Goal: Communication & Community: Answer question/provide support

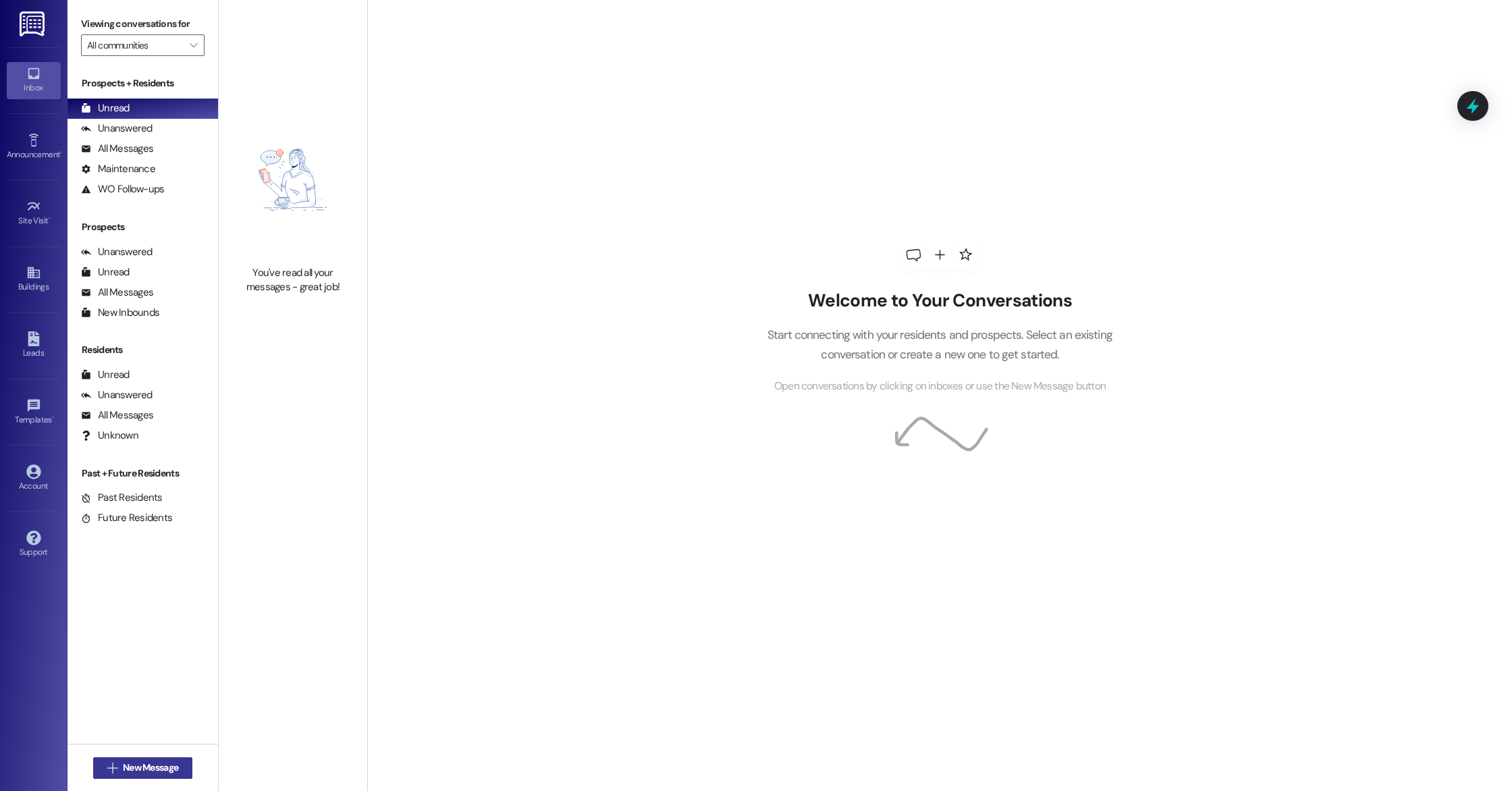
click at [125, 769] on span "New Message" at bounding box center [150, 768] width 56 height 14
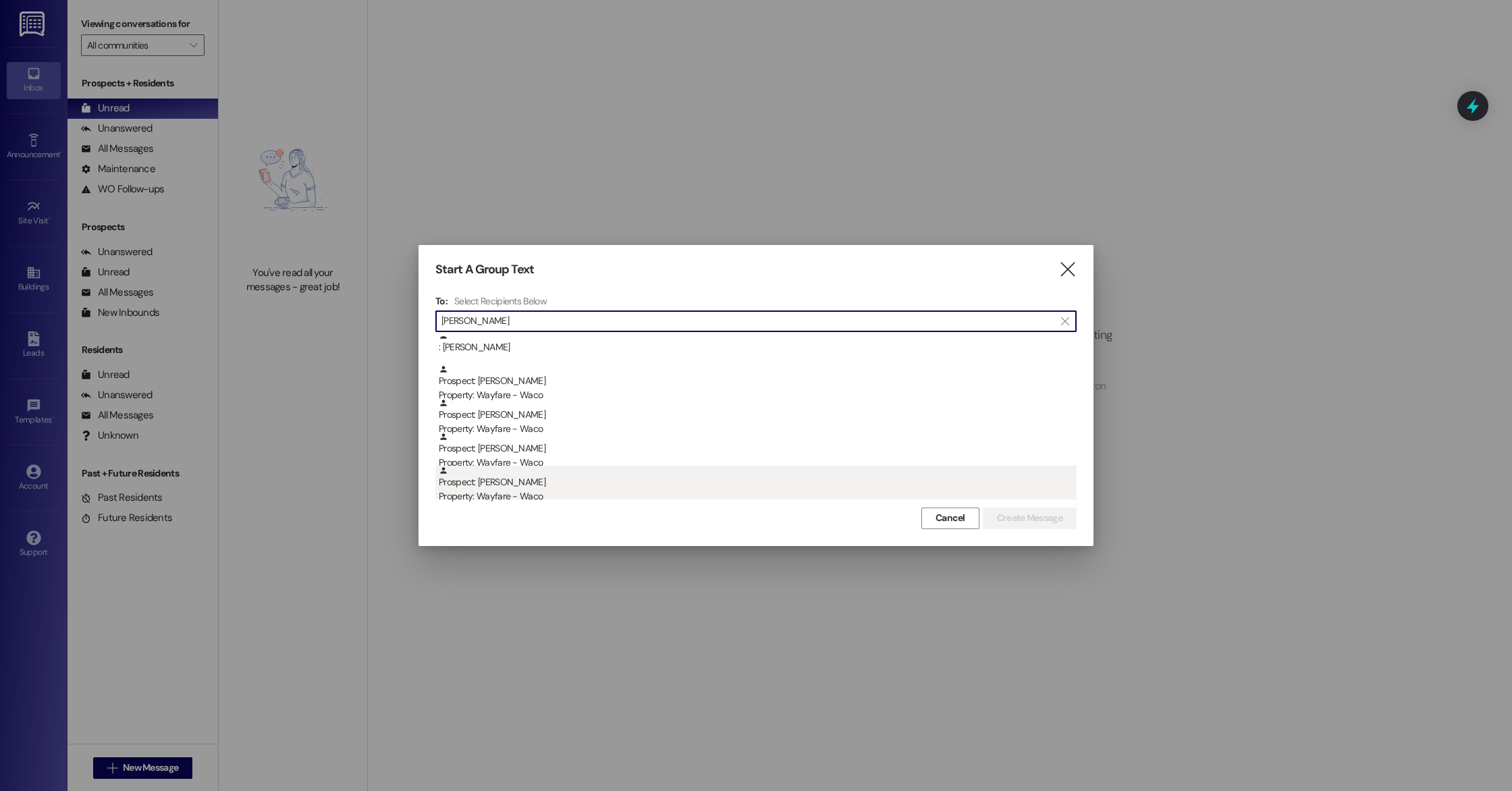
type input "[PERSON_NAME]"
click at [564, 498] on div "Property: Wayfare - Waco" at bounding box center [757, 496] width 638 height 14
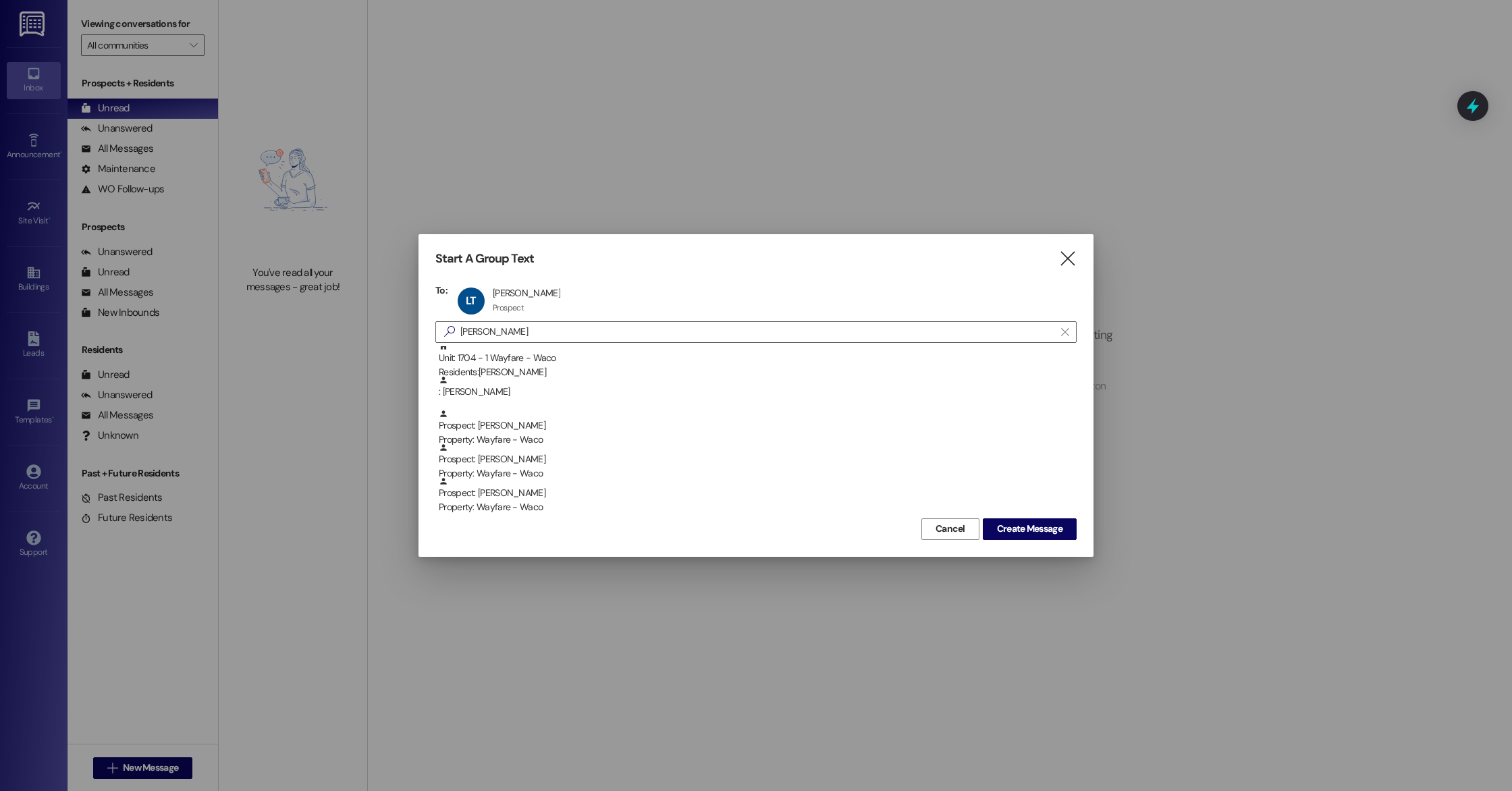
scroll to position [5, 0]
click at [1035, 536] on button "Create Message" at bounding box center [1029, 529] width 94 height 21
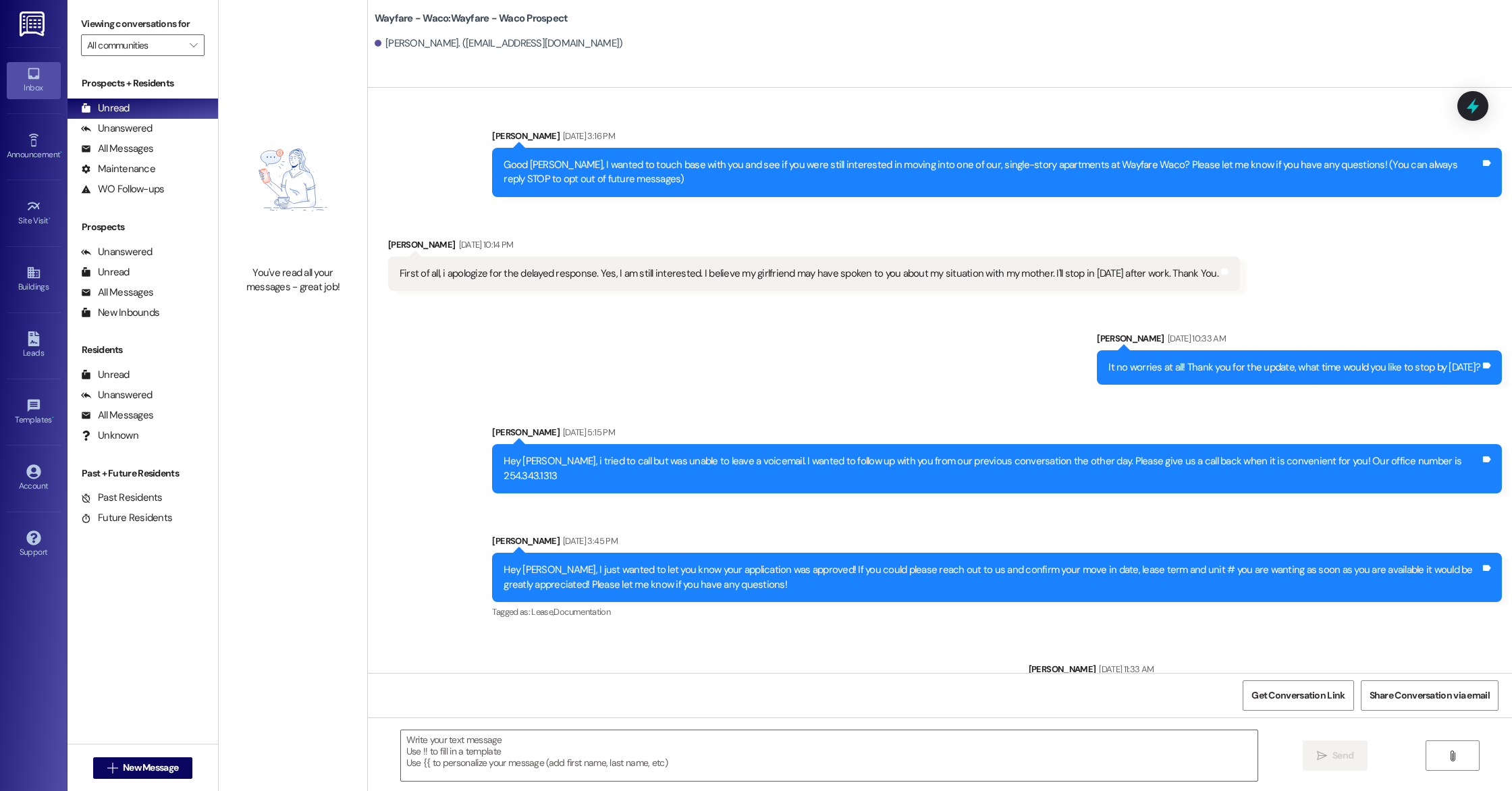
scroll to position [267, 0]
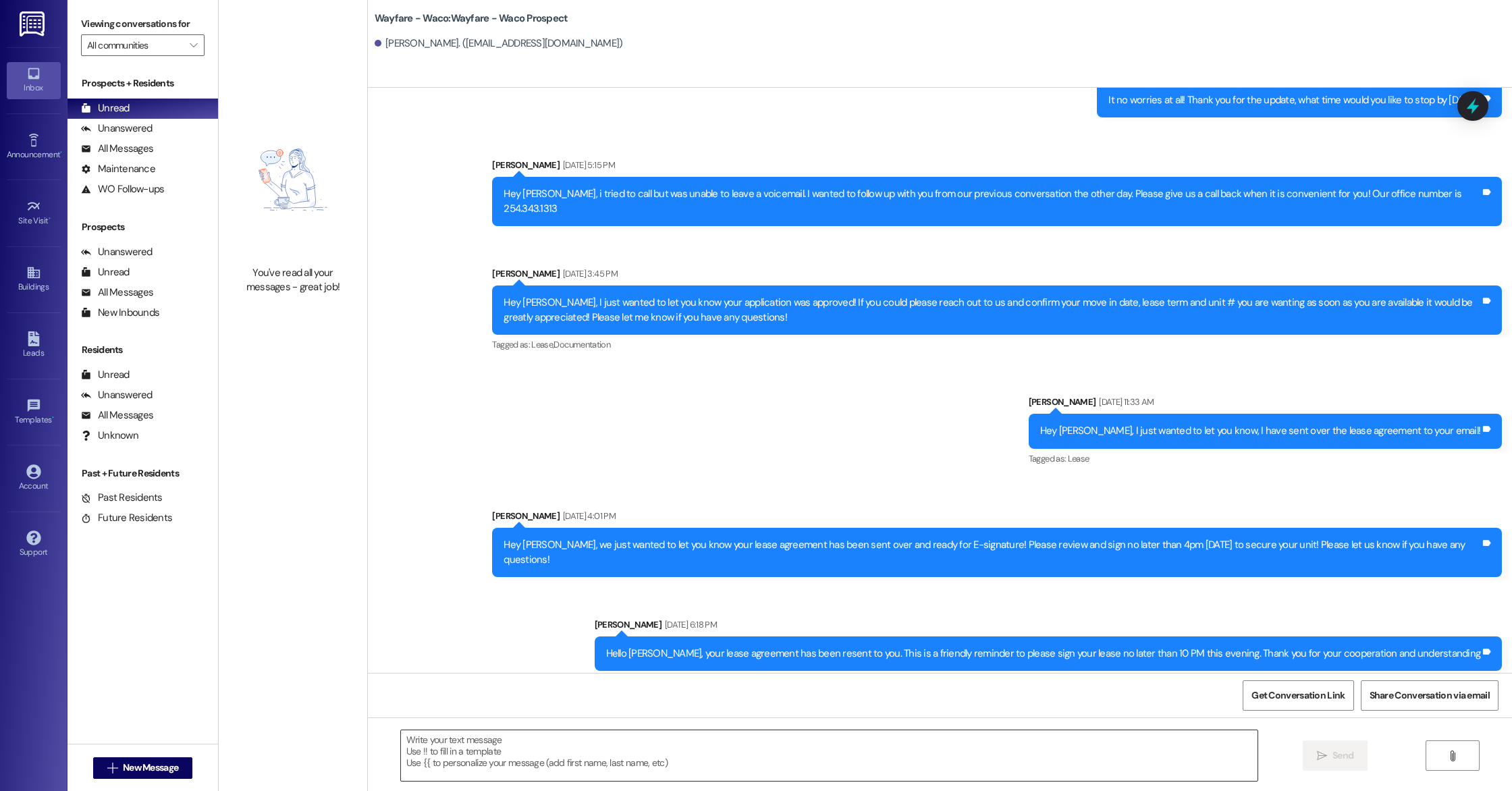
click at [509, 764] on textarea at bounding box center [829, 756] width 856 height 51
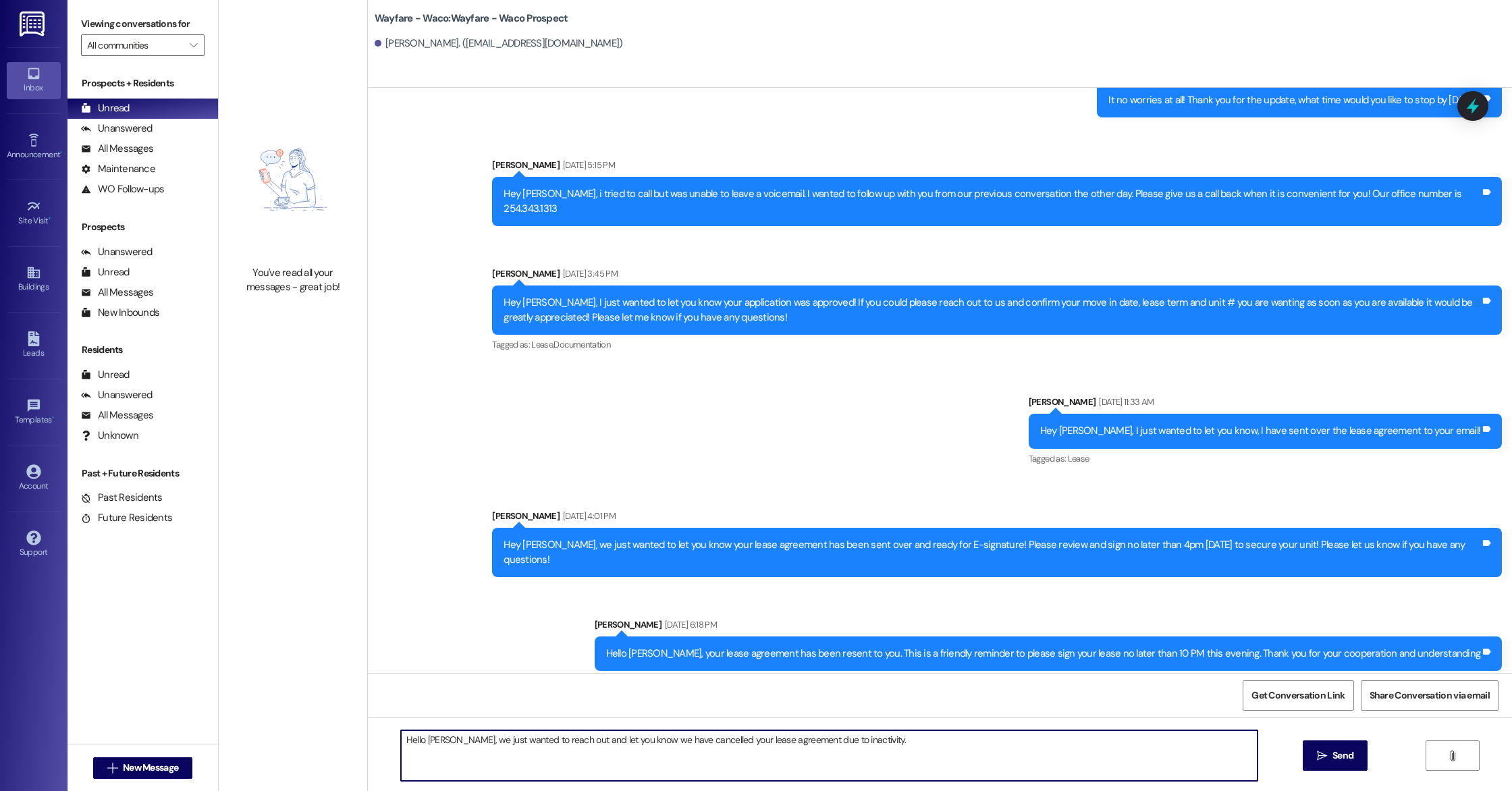
click at [632, 740] on textarea "Hello [PERSON_NAME], we just wanted to reach out and let you know we have cance…" at bounding box center [829, 756] width 856 height 51
drag, startPoint x: 870, startPoint y: 744, endPoint x: 783, endPoint y: 744, distance: 87.0
click at [783, 744] on textarea "Hello [PERSON_NAME], we just wanted to reach out and let you know your lease ag…" at bounding box center [829, 756] width 856 height 51
click at [882, 740] on textarea "Hello [PERSON_NAME], we just wanted to reach out and let you know your lease ag…" at bounding box center [829, 756] width 856 height 51
drag, startPoint x: 689, startPoint y: 754, endPoint x: 438, endPoint y: 740, distance: 251.4
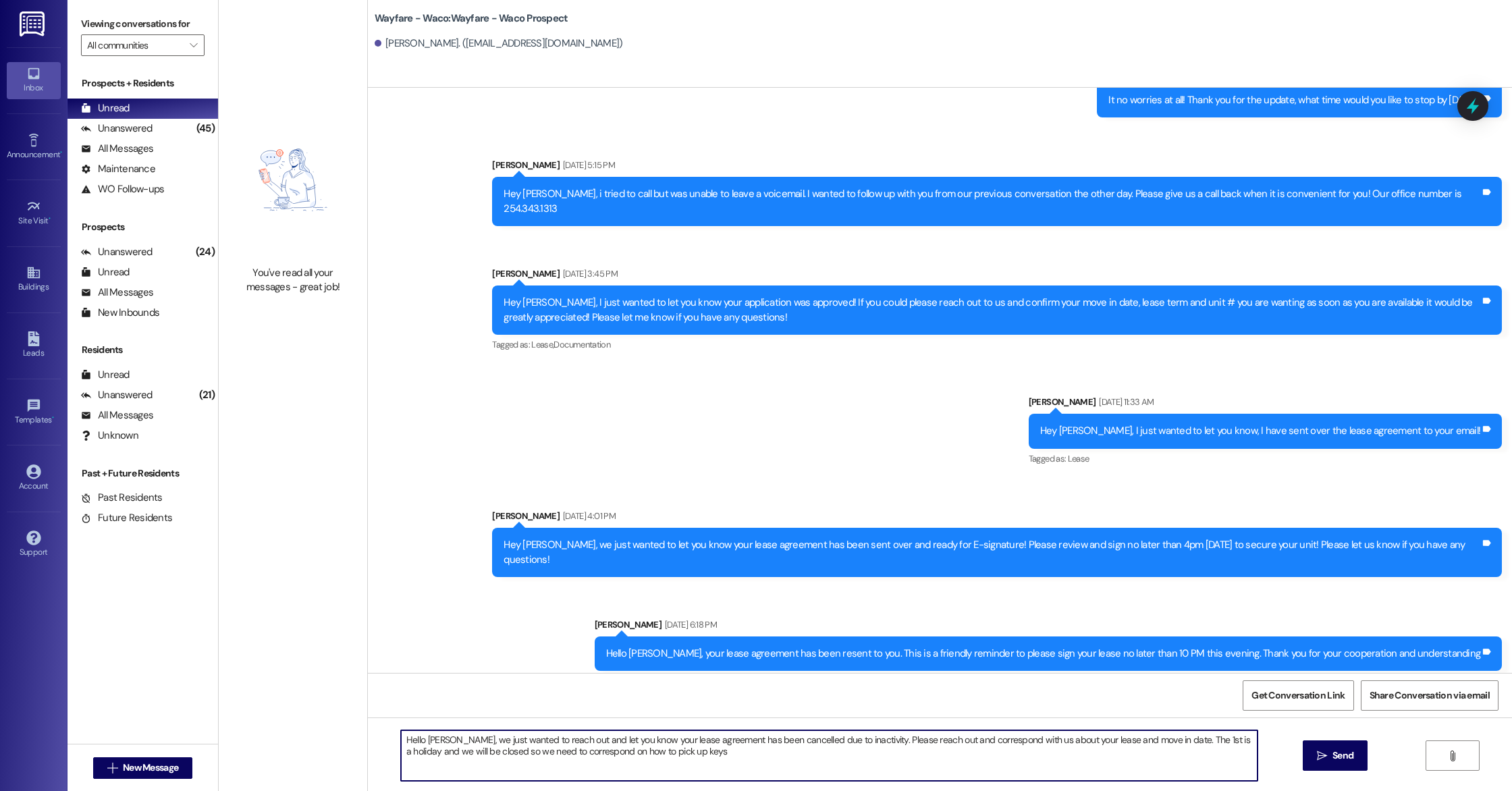
click at [438, 740] on textarea "Hello [PERSON_NAME], we just wanted to reach out and let you know your lease ag…" at bounding box center [829, 756] width 856 height 51
click at [694, 755] on textarea "Hello [PERSON_NAME], we just wanted to reach out and let you know your lease ag…" at bounding box center [829, 756] width 856 height 51
drag, startPoint x: 670, startPoint y: 758, endPoint x: 439, endPoint y: 739, distance: 231.8
click at [439, 739] on textarea "Hello [PERSON_NAME], we just wanted to reach out and let you know your lease ag…" at bounding box center [829, 756] width 856 height 51
paste textarea "We are reaching out to inform you that your lease agreement has been cancelled …"
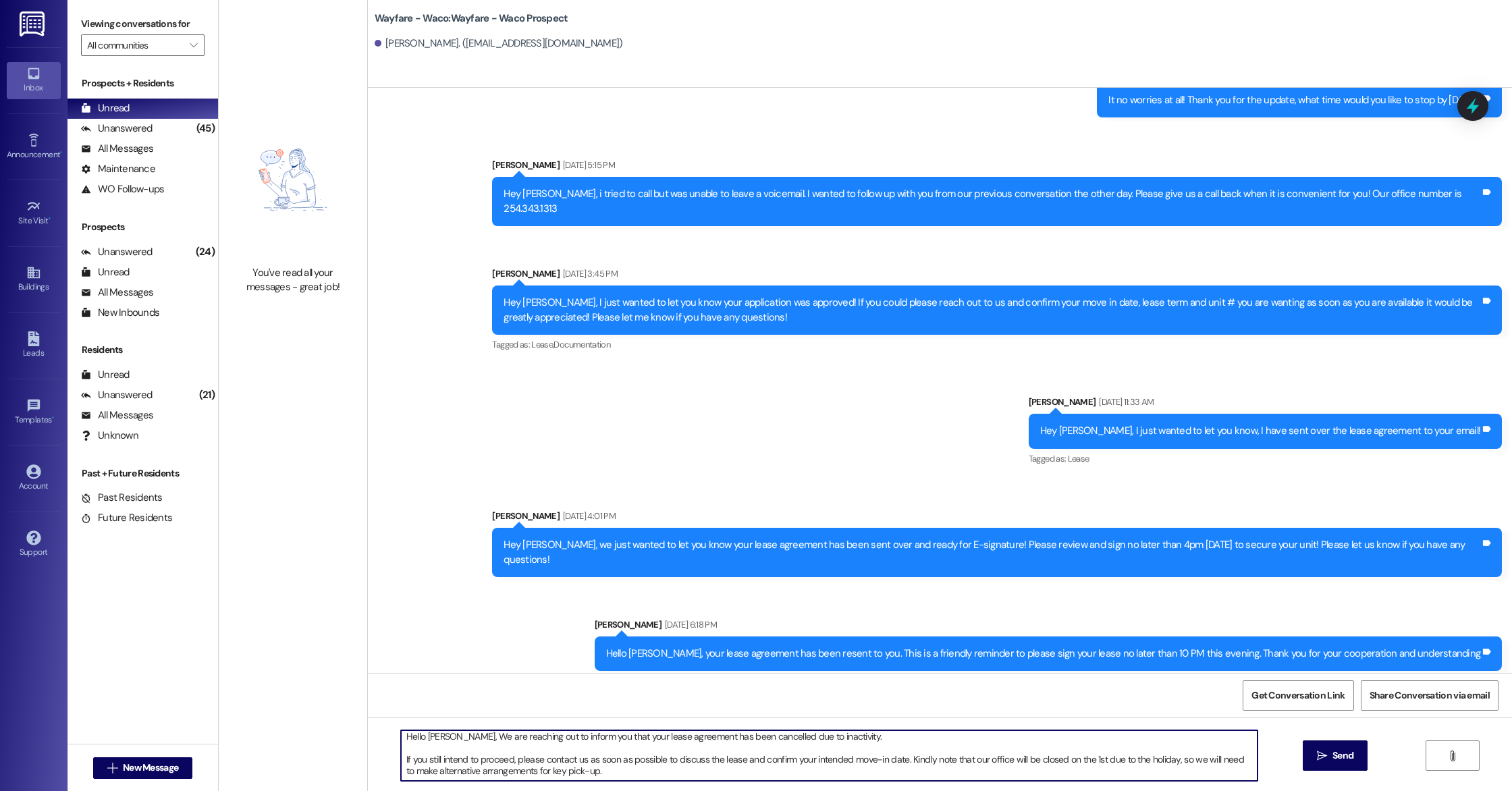
scroll to position [0, 0]
click at [448, 740] on textarea "Hello [PERSON_NAME], We are reaching out to inform you that your lease agreemen…" at bounding box center [829, 756] width 856 height 51
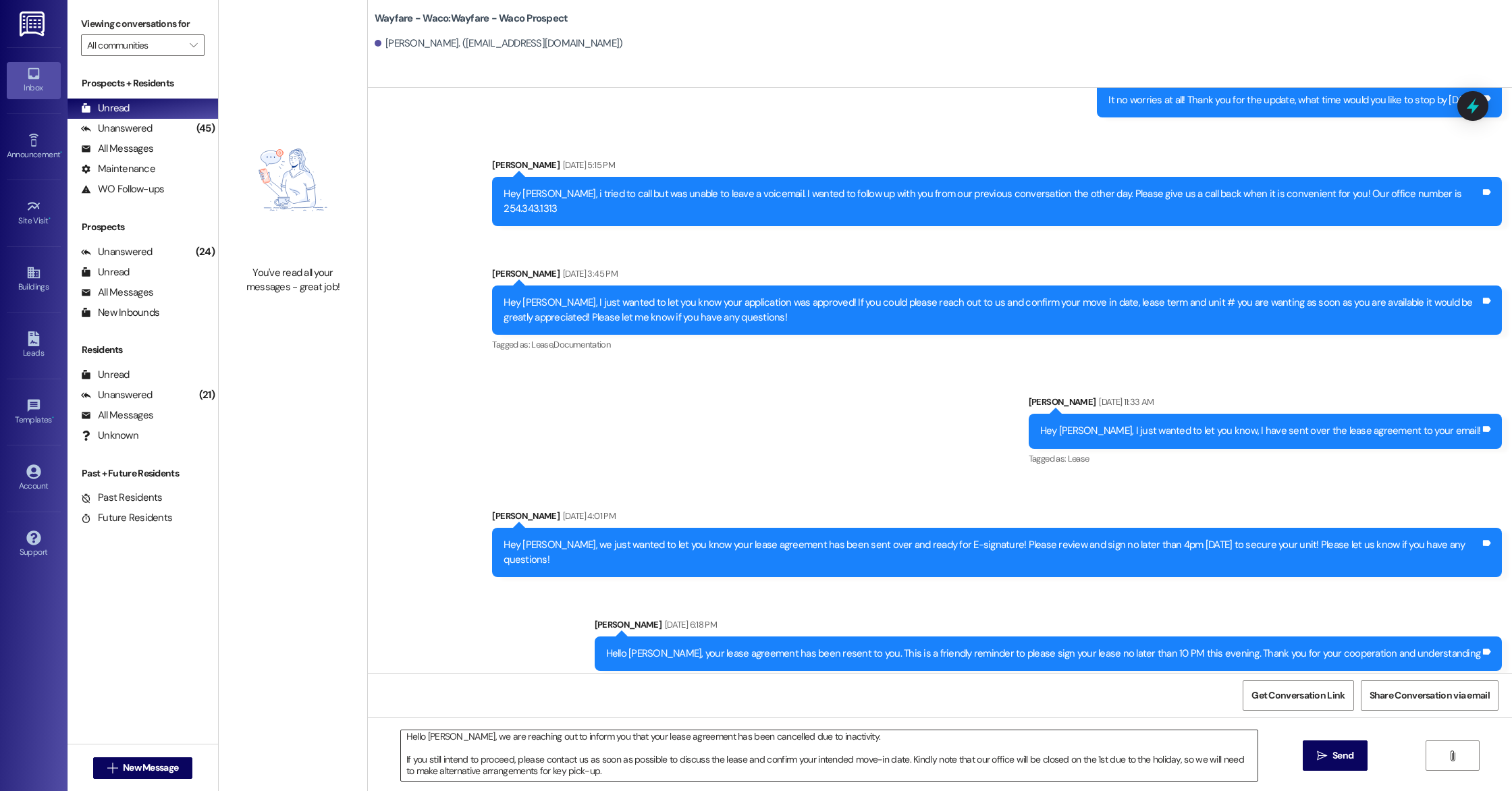
click at [612, 781] on div "Hello [PERSON_NAME], we are reaching out to inform you that your lease agreemen…" at bounding box center [829, 756] width 858 height 52
click at [607, 772] on textarea "Hello [PERSON_NAME], we are reaching out to inform you that your lease agreemen…" at bounding box center [829, 756] width 856 height 51
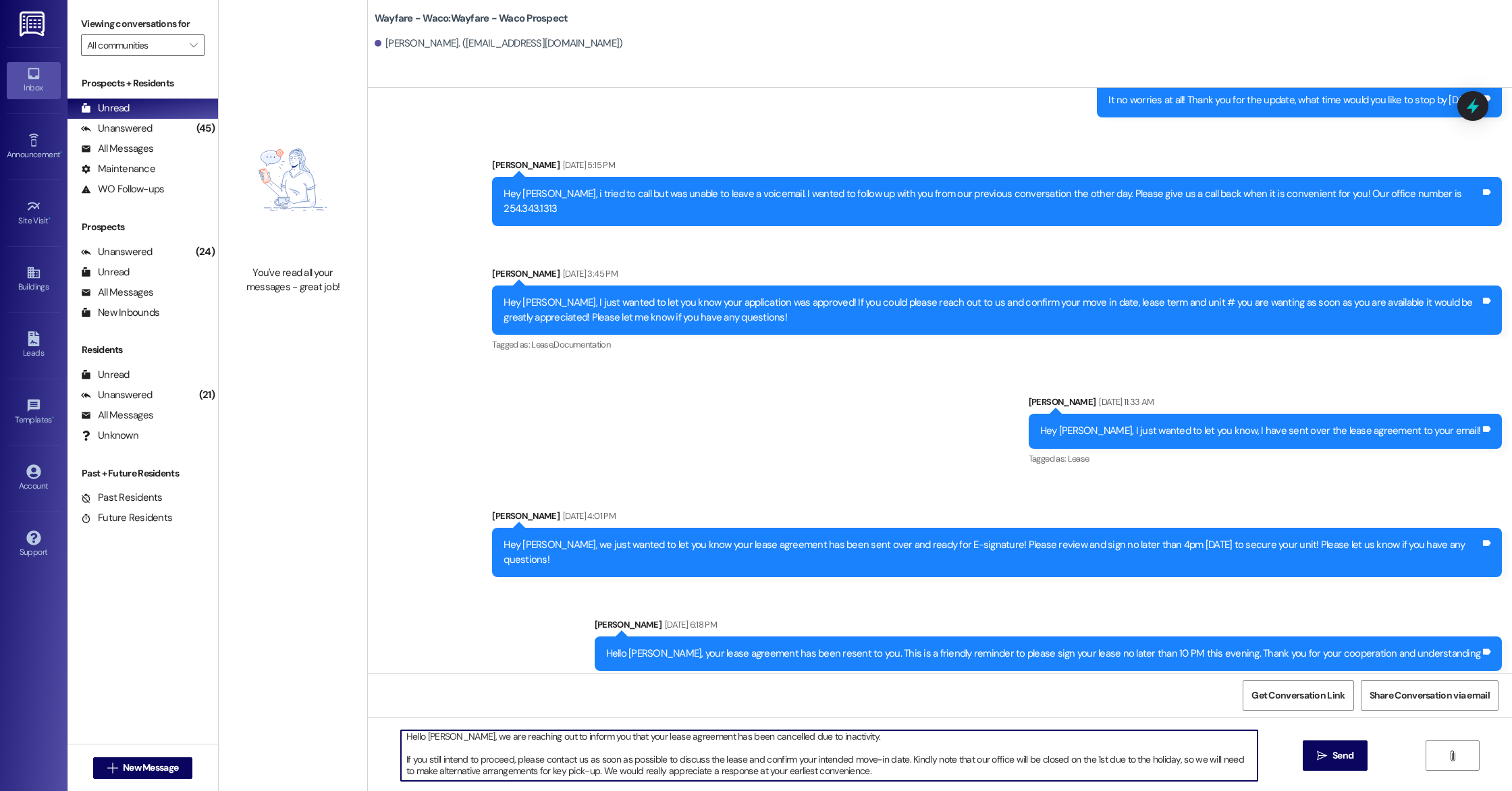
drag, startPoint x: 854, startPoint y: 772, endPoint x: 633, endPoint y: 775, distance: 221.0
click at [633, 775] on textarea "Hello [PERSON_NAME], we are reaching out to inform you that your lease agreemen…" at bounding box center [829, 756] width 856 height 51
drag, startPoint x: 851, startPoint y: 771, endPoint x: 623, endPoint y: 769, distance: 228.0
click at [623, 769] on textarea "Hello [PERSON_NAME], we are reaching out to inform you that your lease agreemen…" at bounding box center [829, 756] width 856 height 51
click at [827, 776] on textarea "Hello [PERSON_NAME], we are reaching out to inform you that your lease agreemen…" at bounding box center [829, 756] width 856 height 51
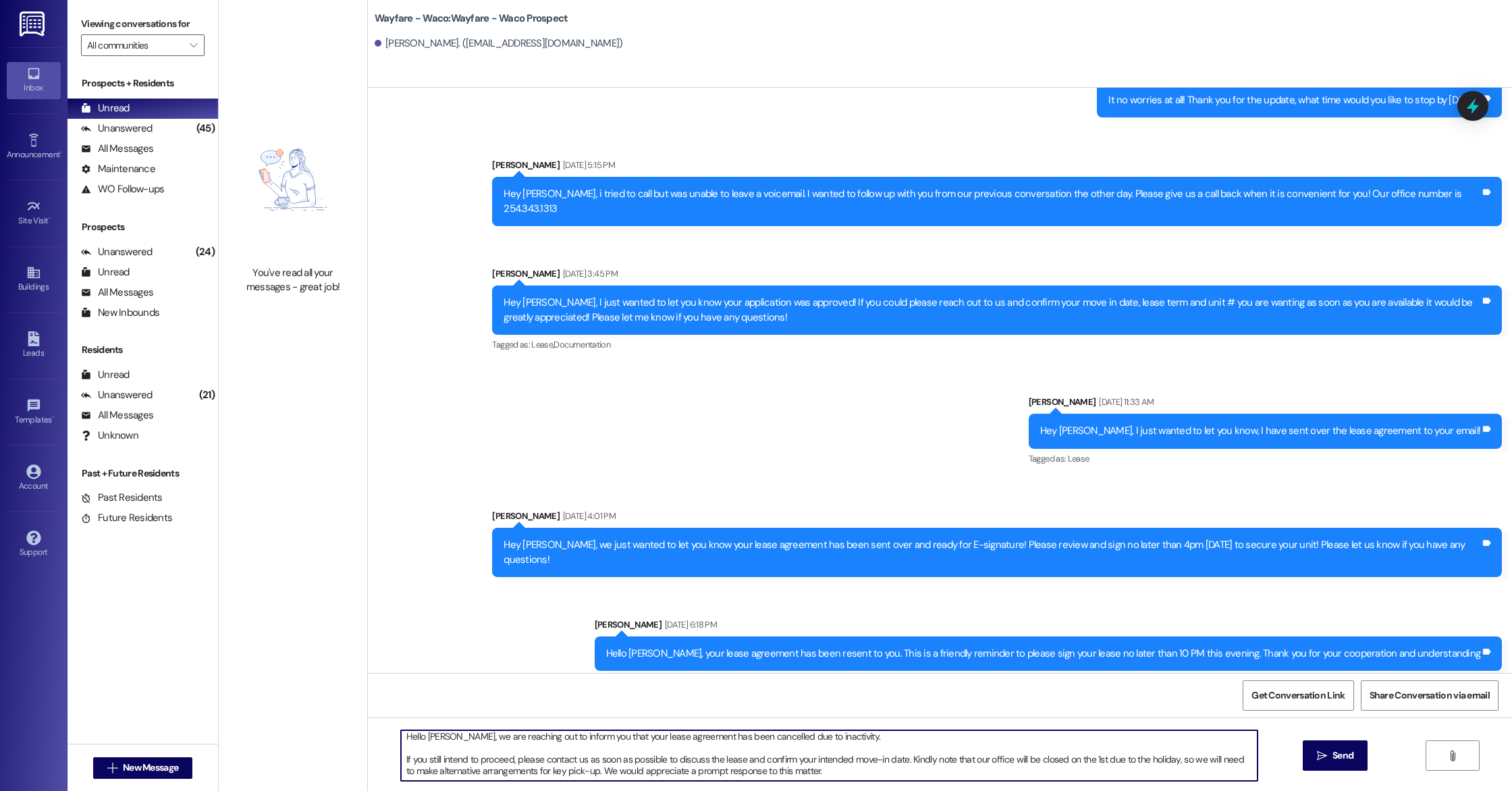
scroll to position [0, 0]
type textarea "Hello [PERSON_NAME], we are reaching out to inform you that your lease agreemen…"
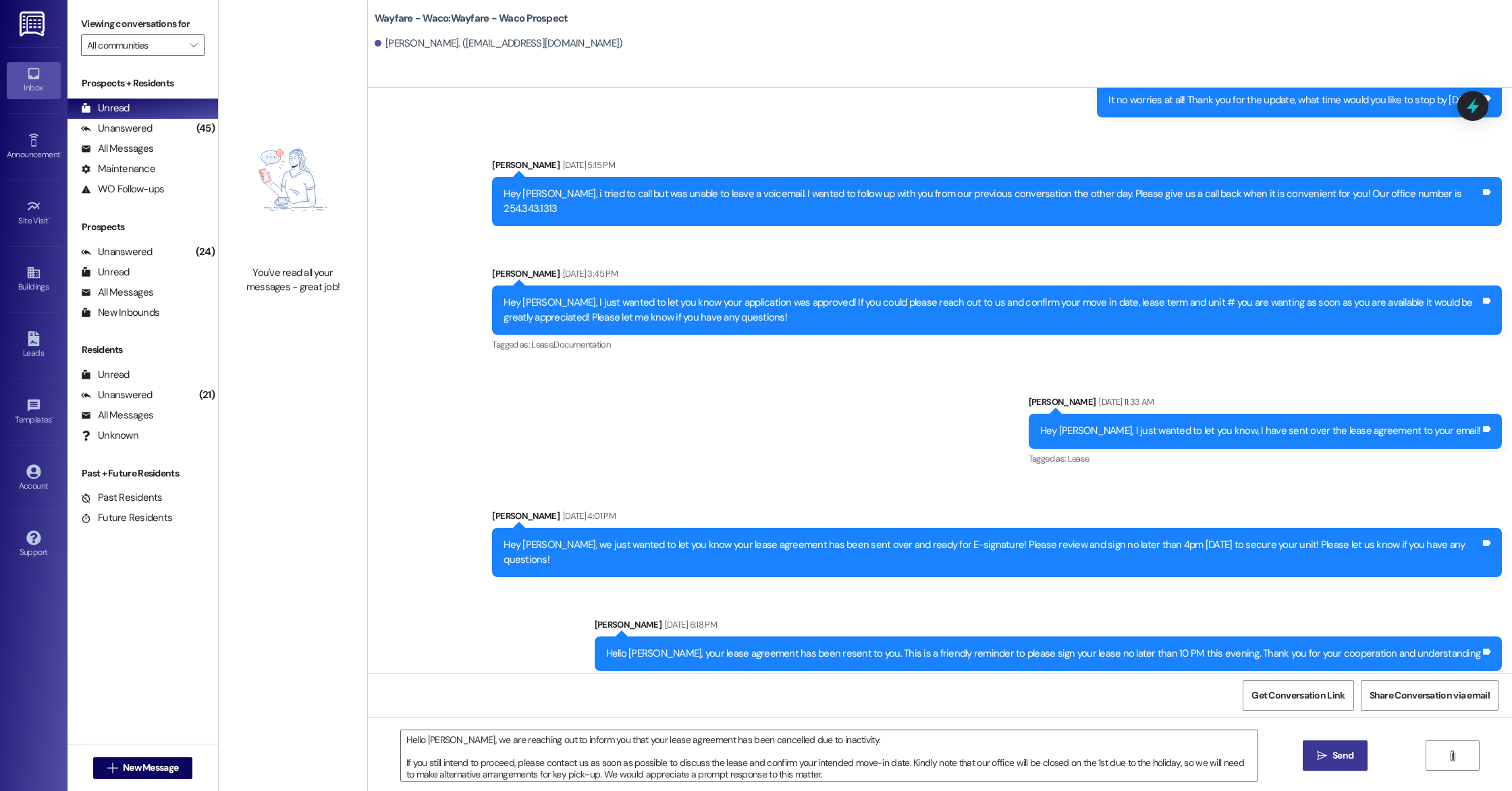
click at [1326, 763] on span " Send" at bounding box center [1336, 755] width 43 height 14
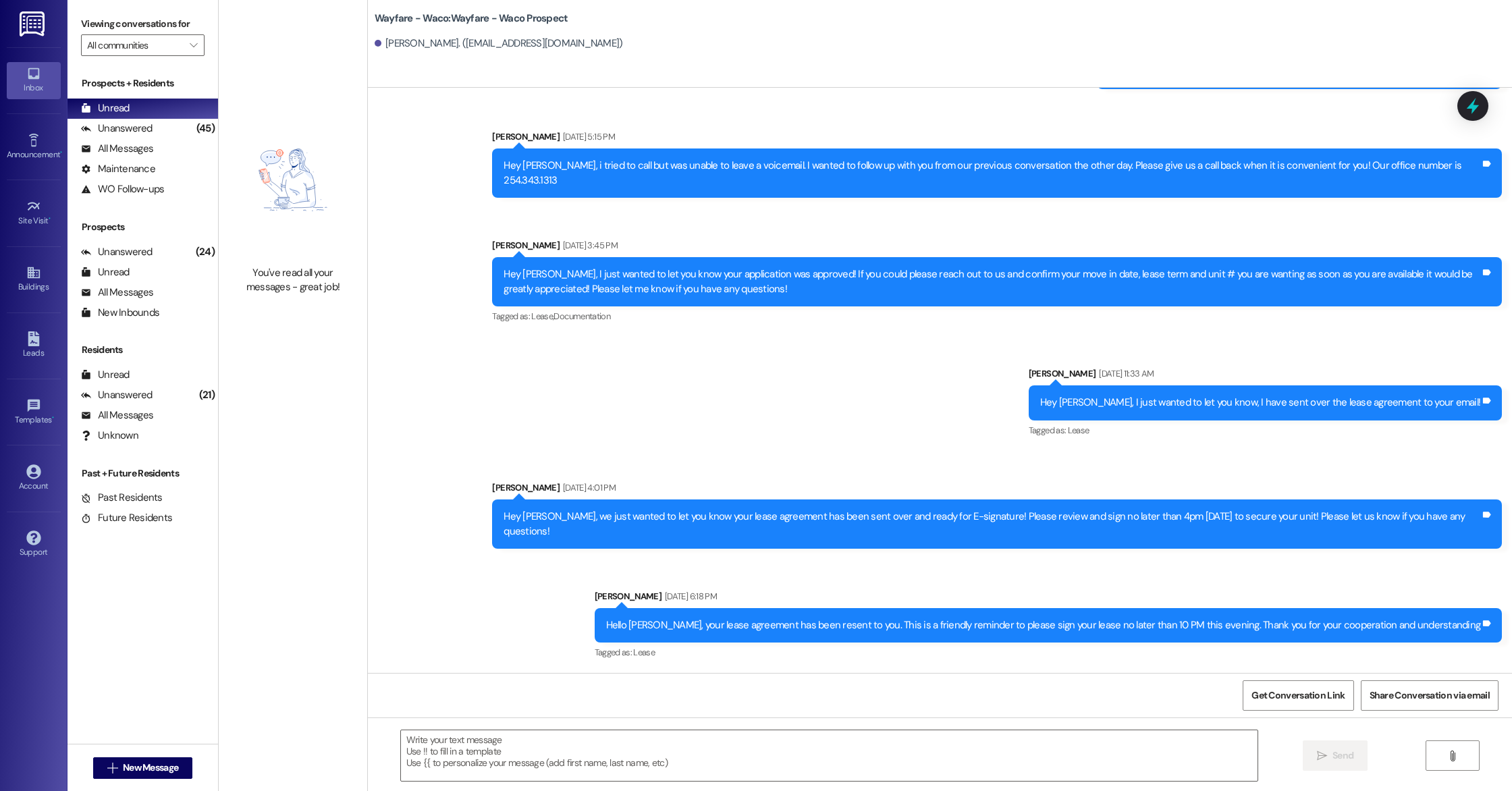
scroll to position [404, 0]
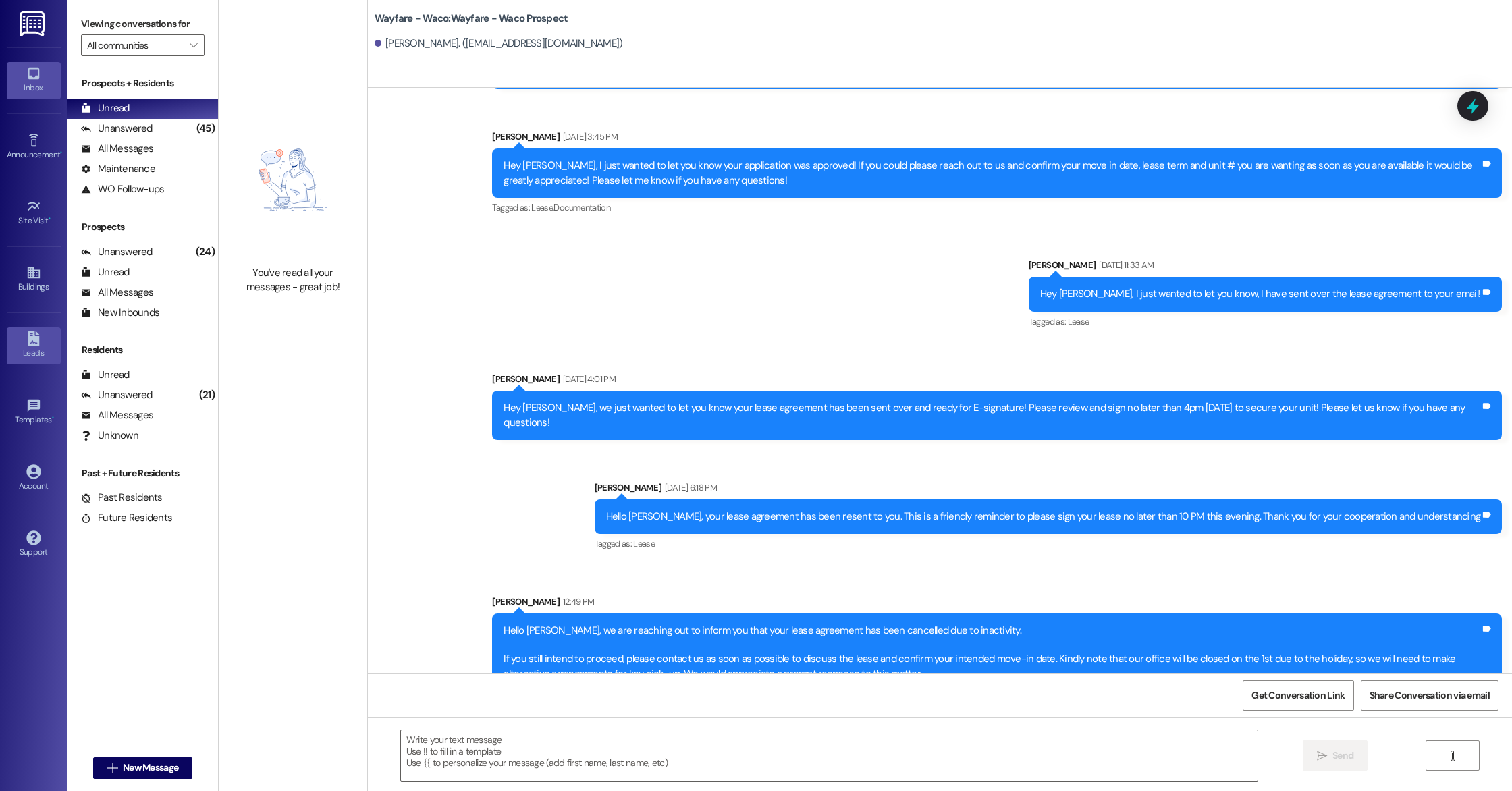
click at [24, 348] on div "Leads" at bounding box center [34, 353] width 67 height 14
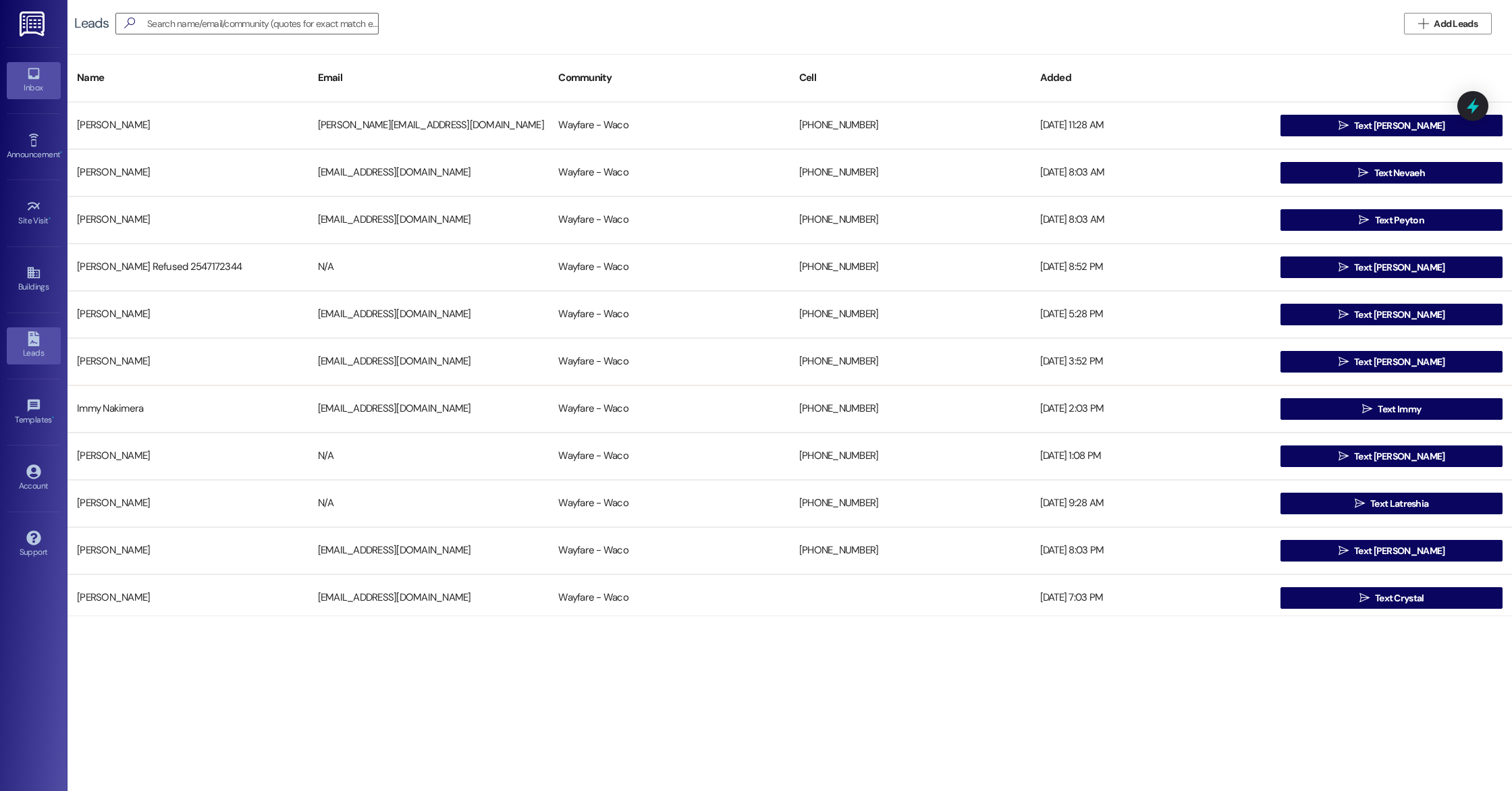
click at [34, 95] on link "Inbox" at bounding box center [34, 80] width 54 height 36
